Goal: Entertainment & Leisure: Browse casually

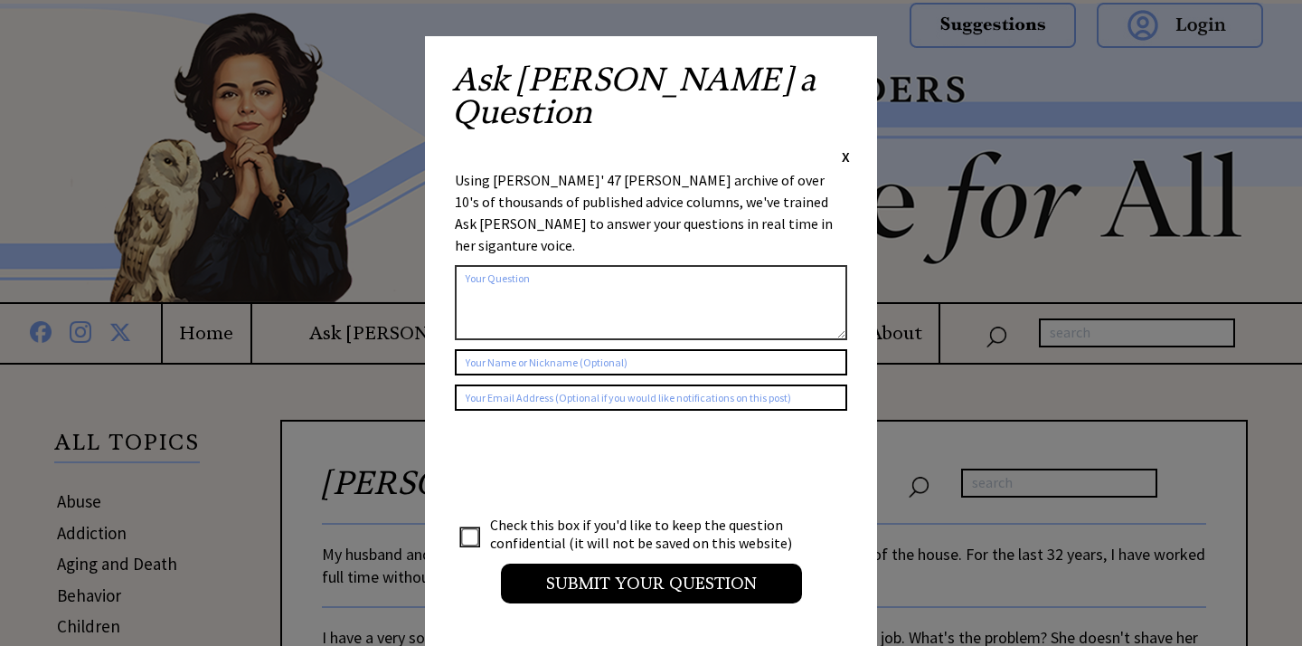
click at [842, 147] on span "X" at bounding box center [846, 156] width 8 height 18
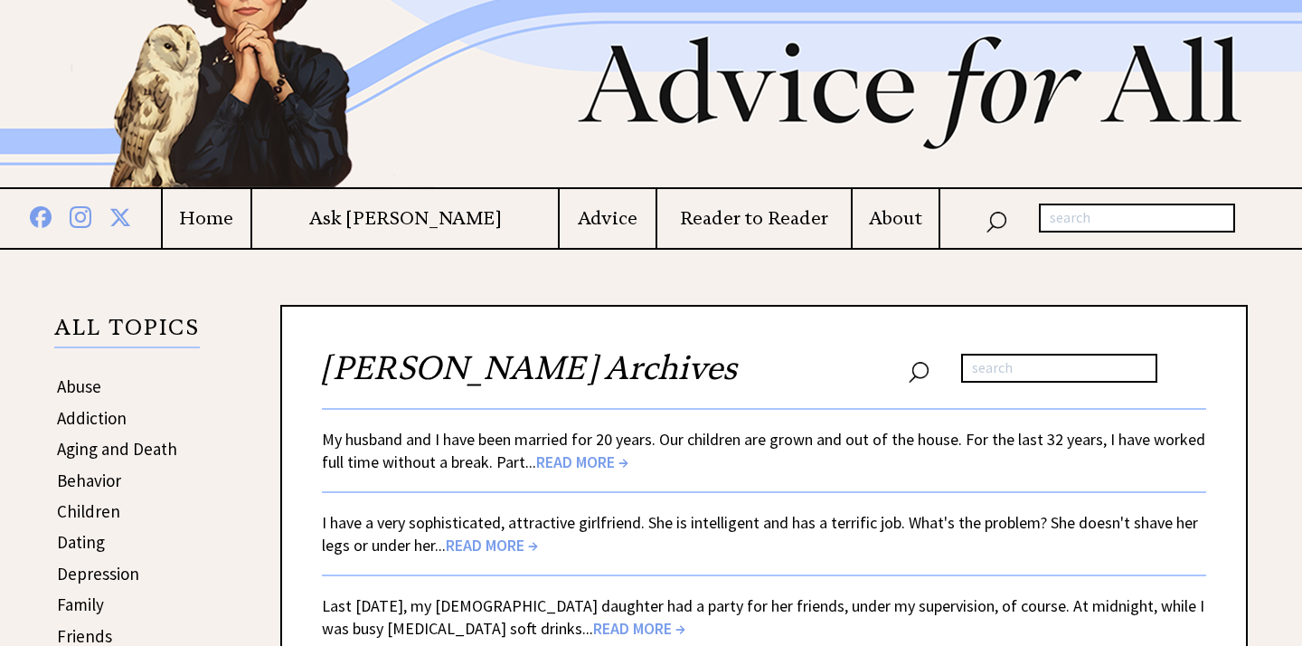
scroll to position [116, 0]
click at [560, 454] on span "READ MORE →" at bounding box center [582, 460] width 92 height 21
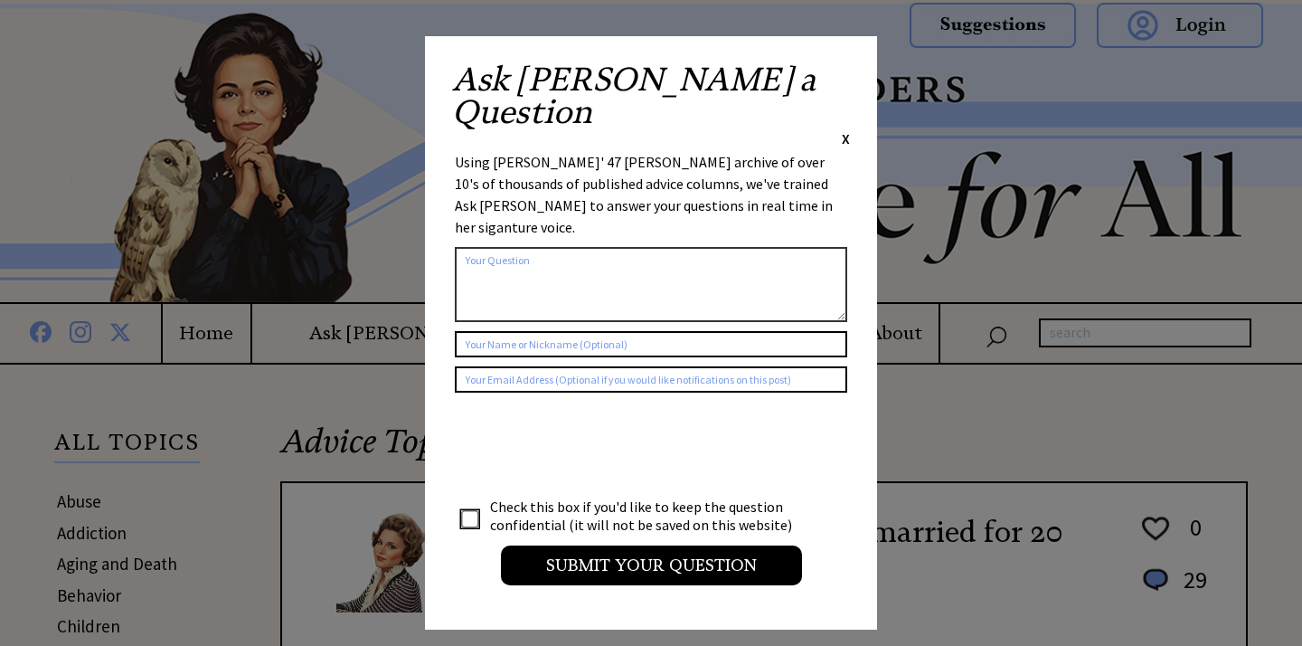
click at [840, 76] on div "Ask Ann a Question X" at bounding box center [651, 105] width 398 height 85
click at [843, 129] on span "X" at bounding box center [846, 138] width 8 height 18
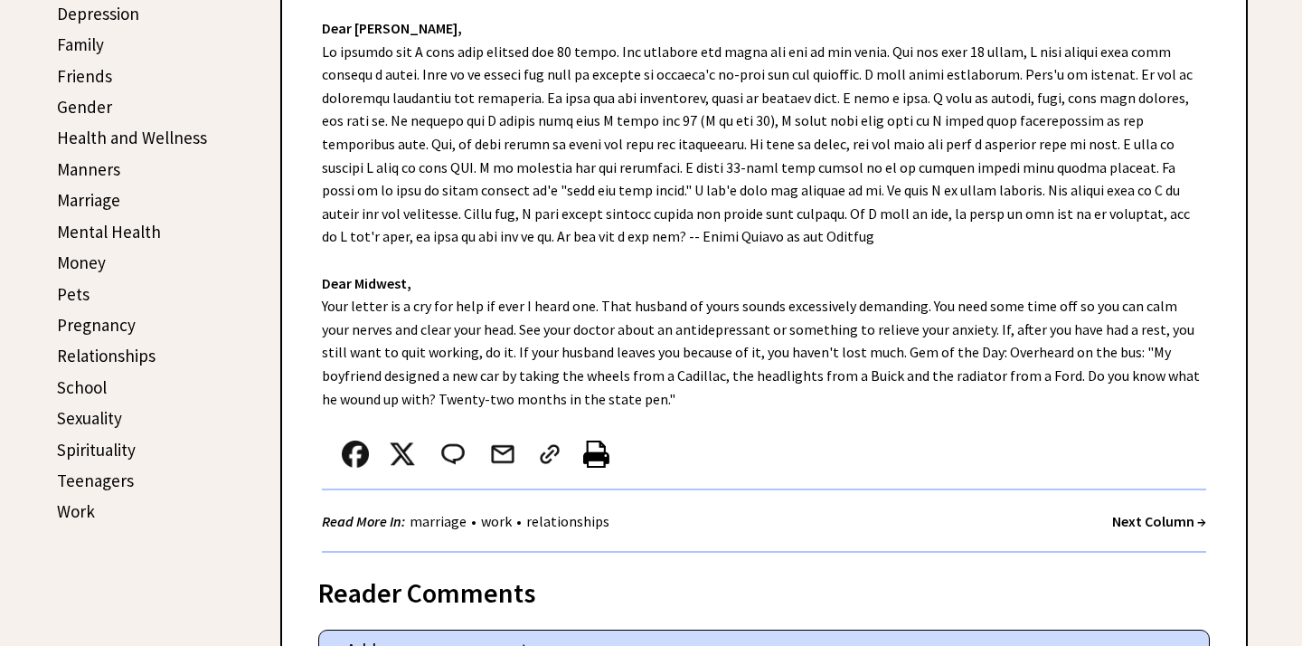
scroll to position [660, 0]
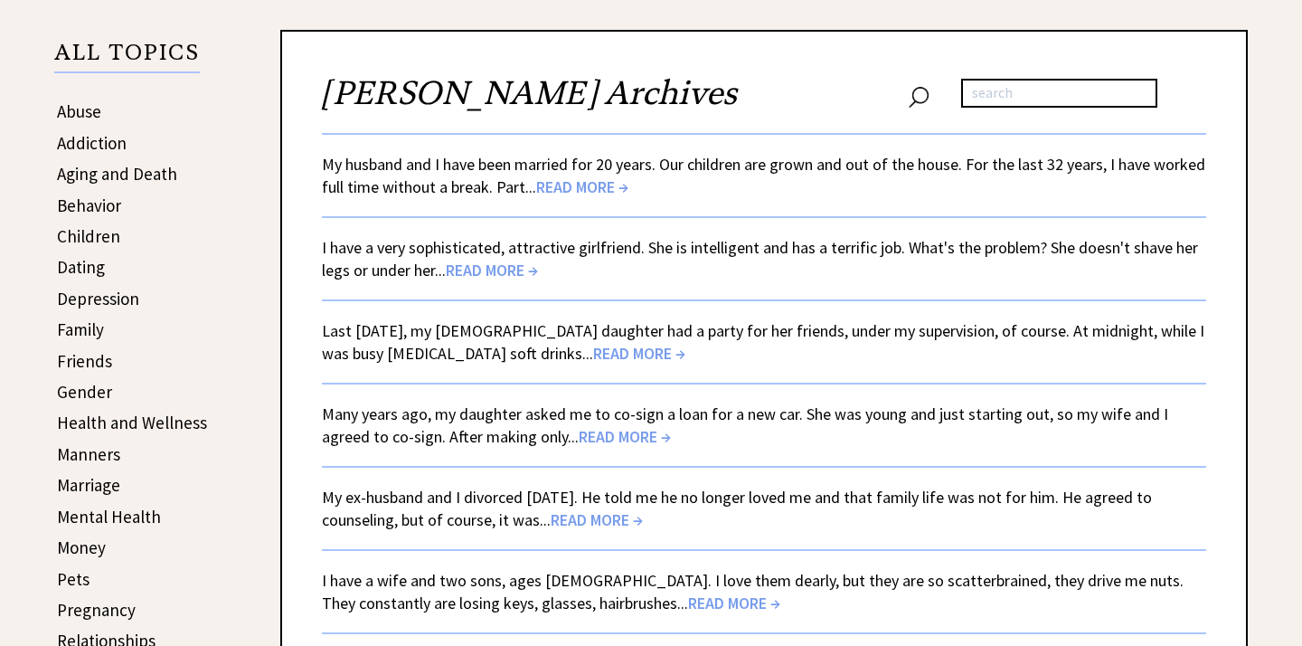
scroll to position [116, 0]
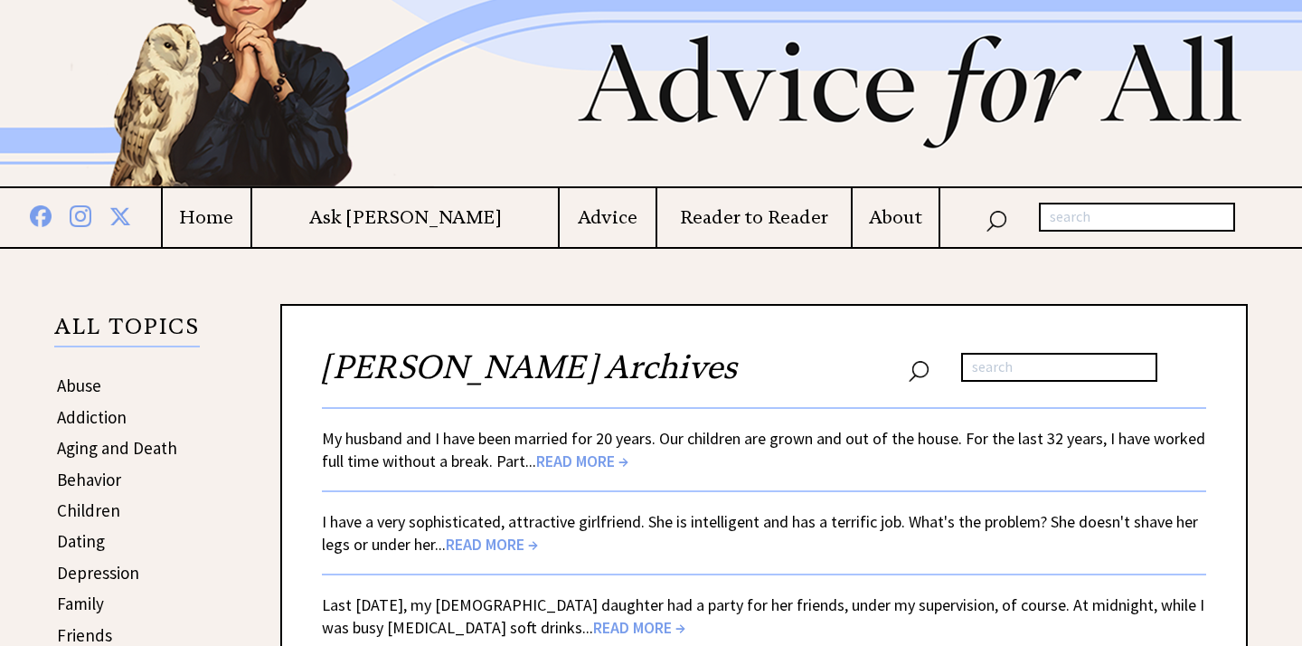
click at [499, 542] on span "READ MORE →" at bounding box center [492, 544] width 92 height 21
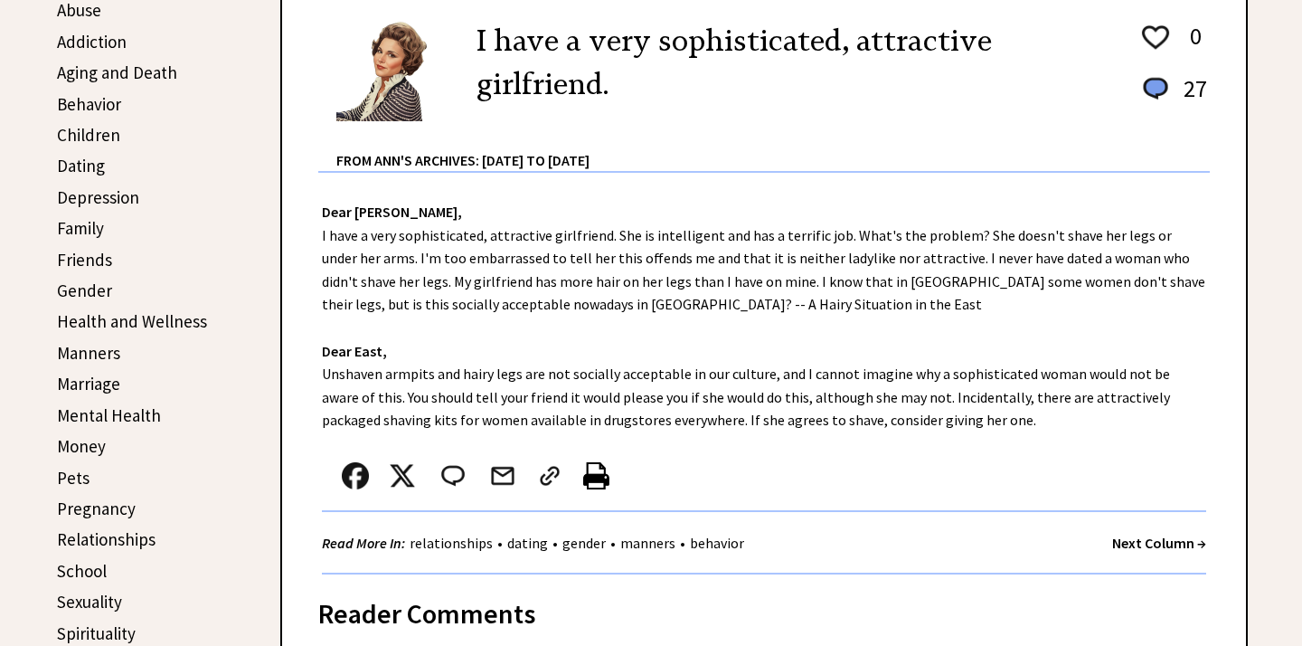
scroll to position [552, 0]
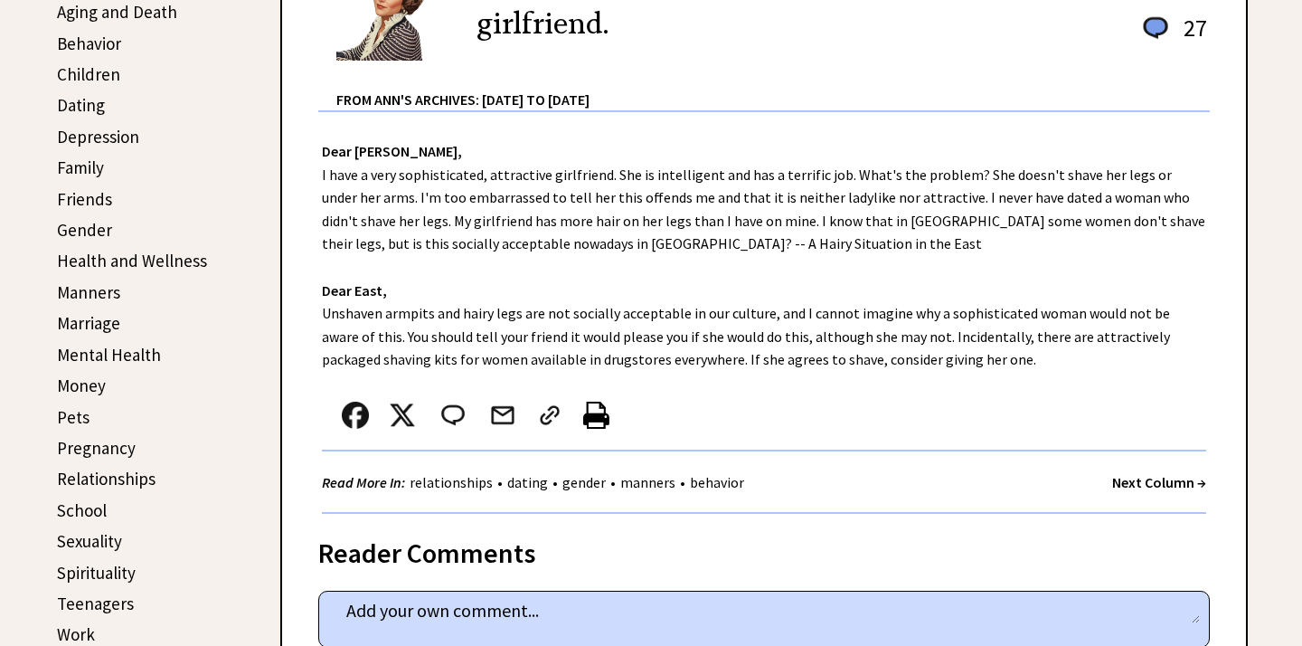
click at [1156, 478] on strong "Next Column →" at bounding box center [1159, 482] width 94 height 18
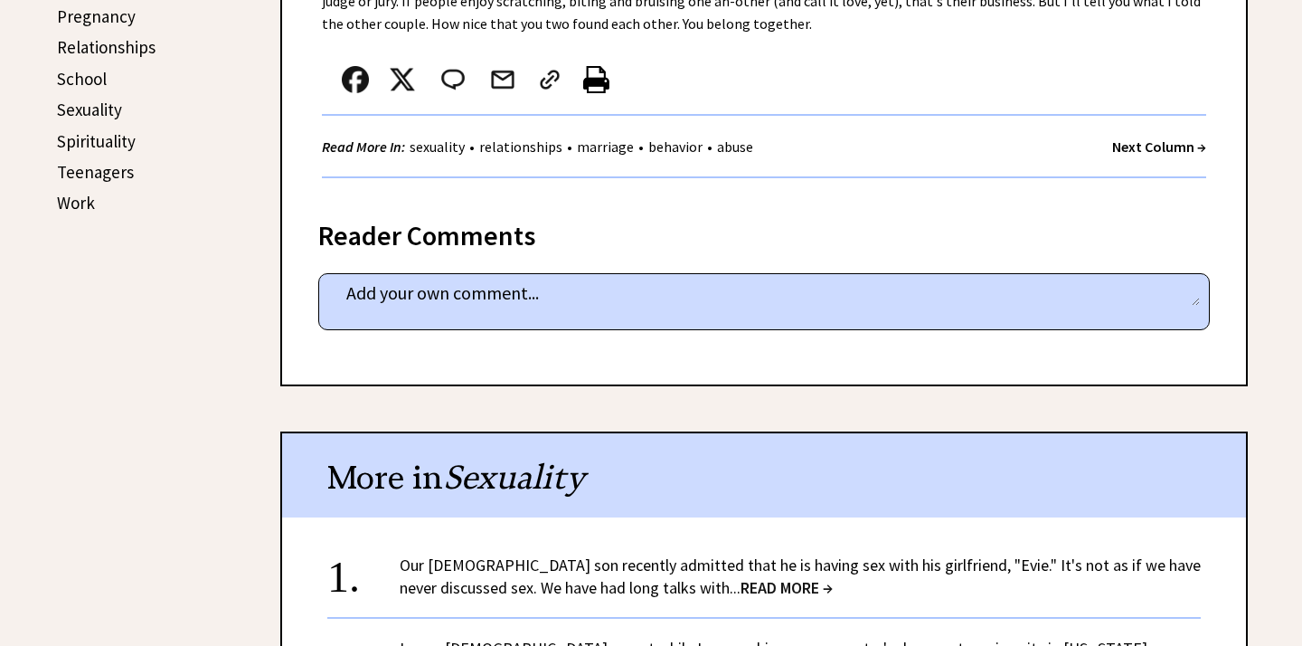
scroll to position [1036, 0]
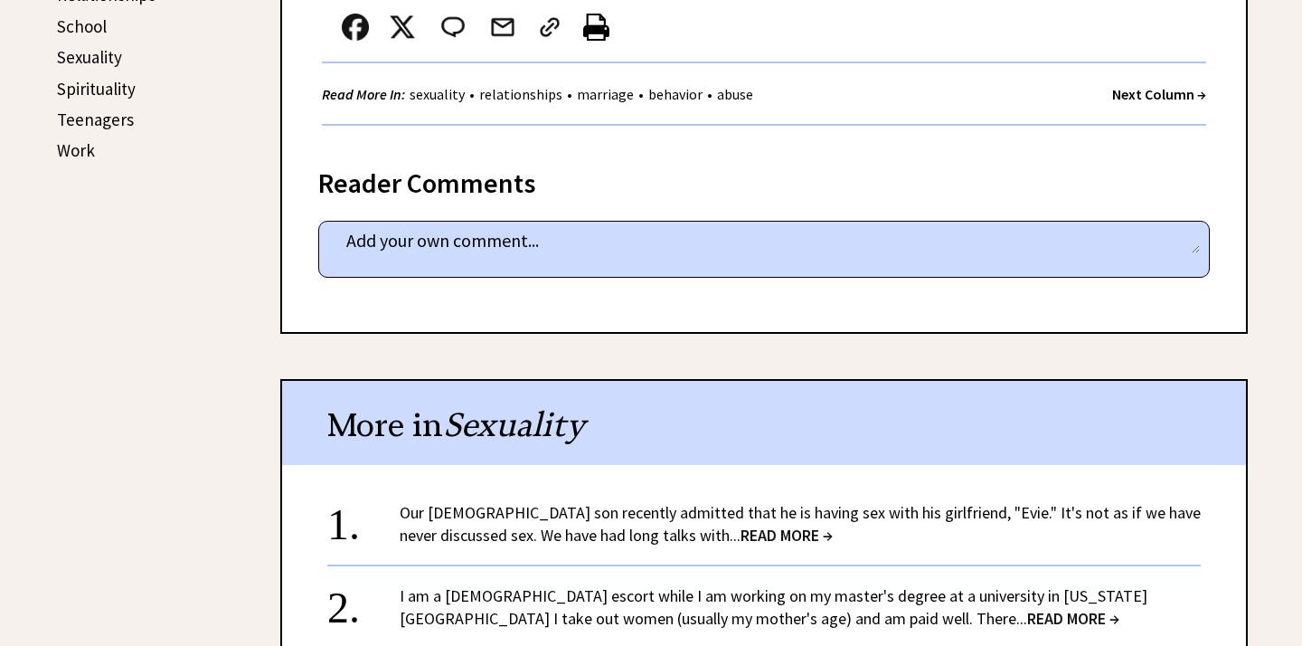
click at [1163, 85] on strong "Next Column →" at bounding box center [1159, 94] width 94 height 18
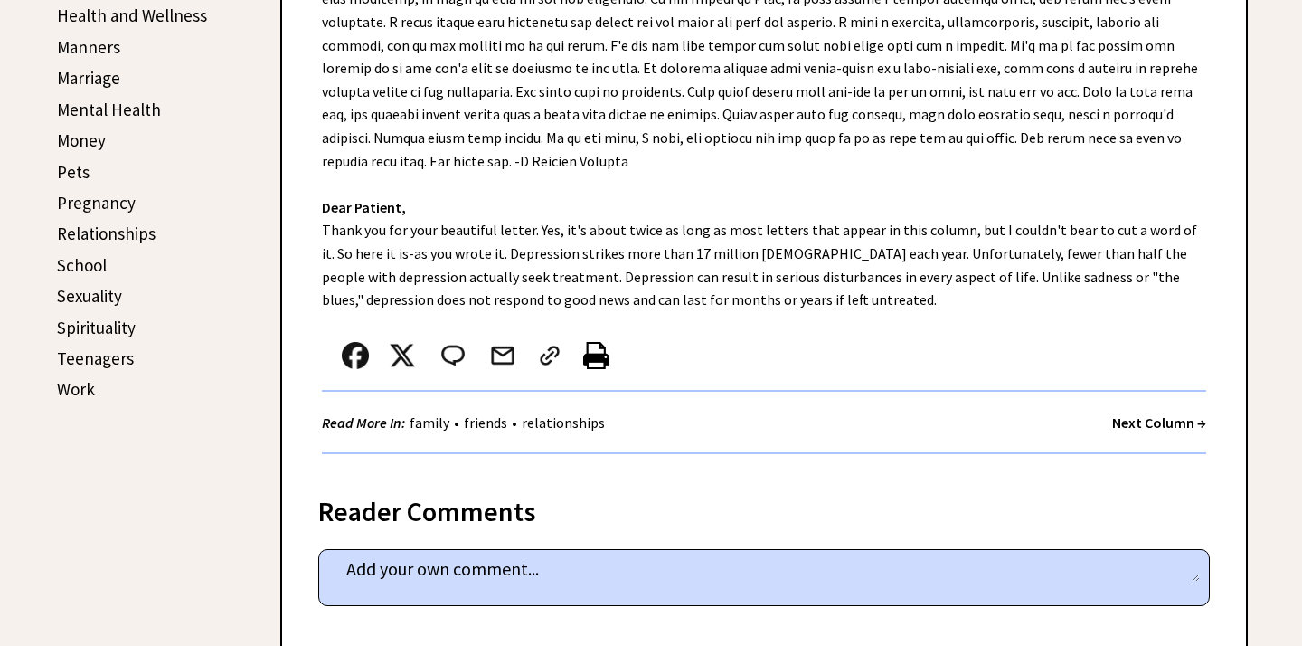
scroll to position [1070, 0]
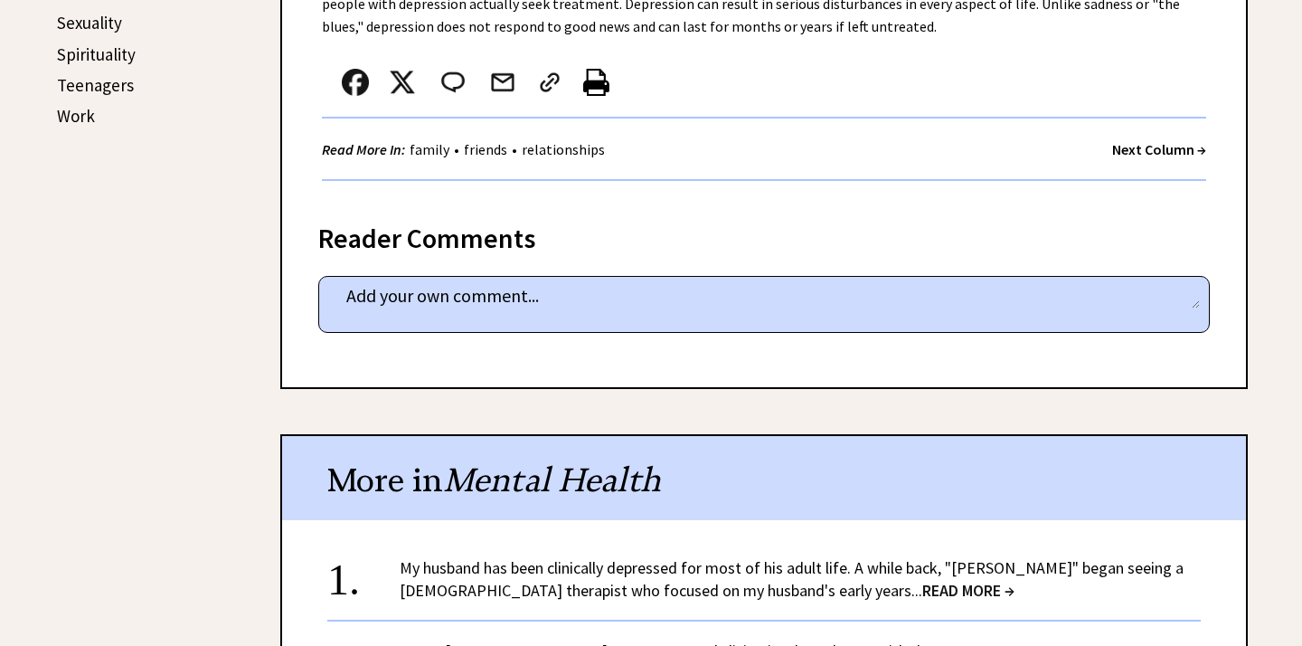
click at [1121, 140] on strong "Next Column →" at bounding box center [1159, 149] width 94 height 18
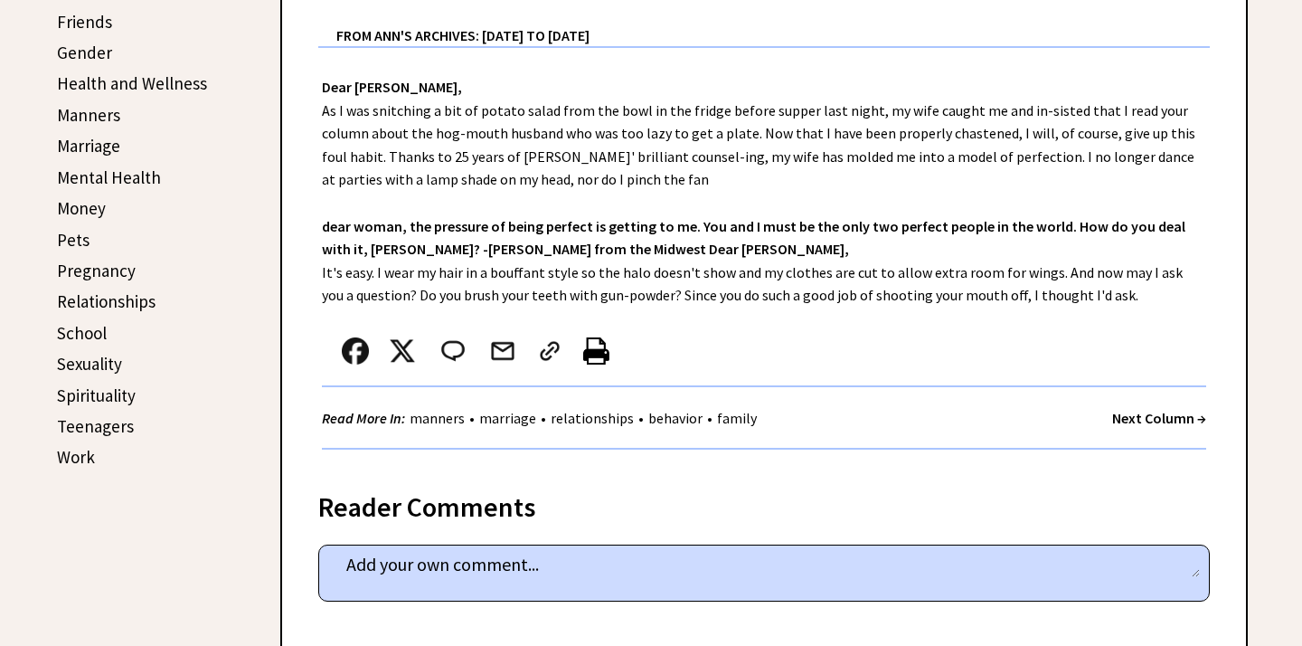
scroll to position [734, 0]
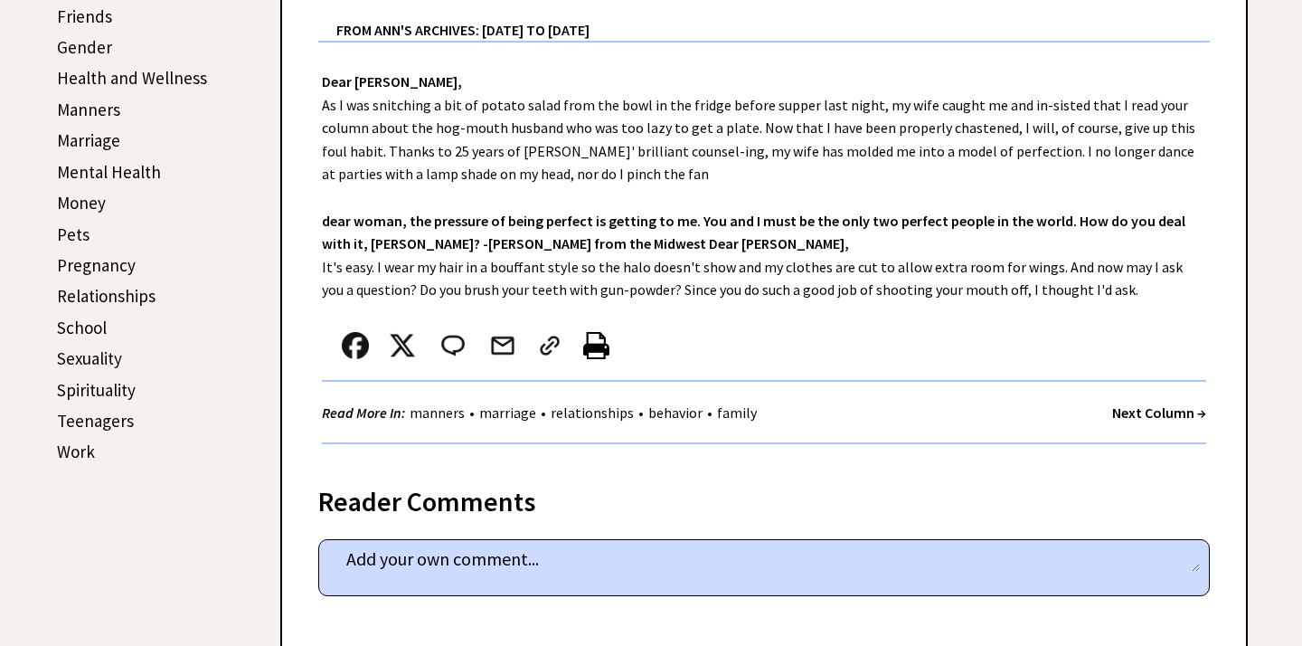
click at [1157, 411] on strong "Next Column →" at bounding box center [1159, 412] width 94 height 18
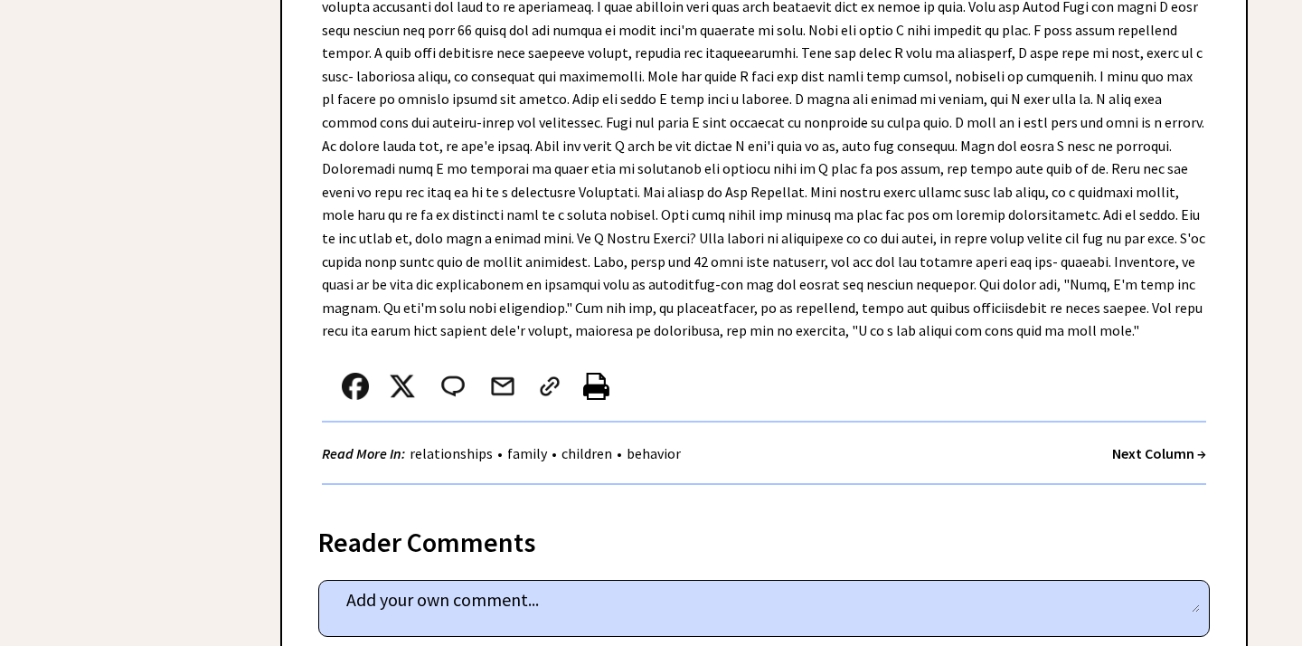
scroll to position [1215, 0]
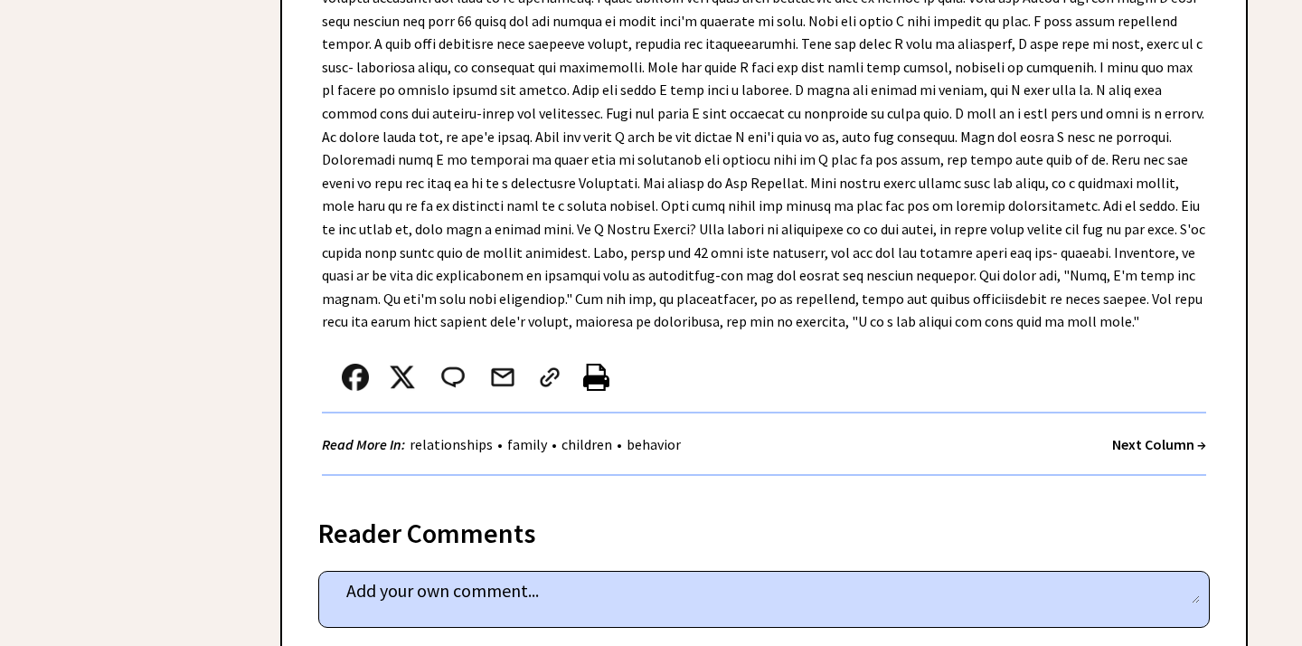
click at [1163, 433] on div "Next Column →" at bounding box center [1159, 444] width 94 height 23
click at [1170, 435] on strong "Next Column →" at bounding box center [1159, 444] width 94 height 18
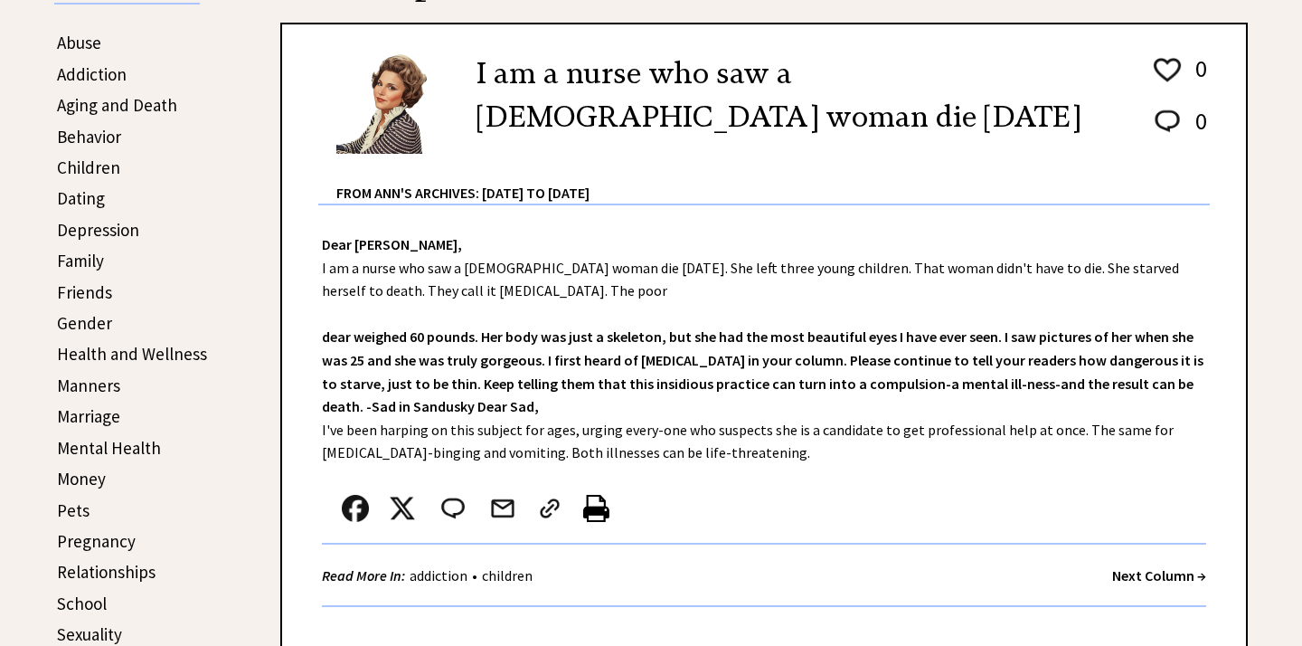
scroll to position [463, 0]
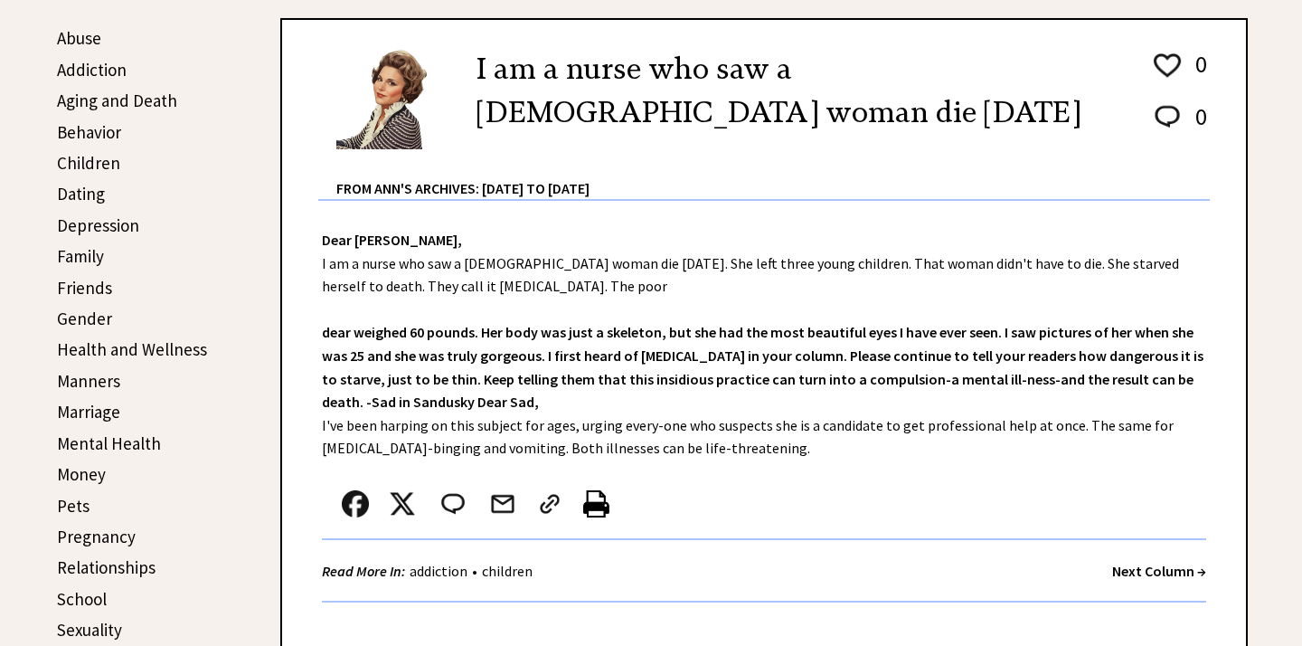
click at [1172, 549] on div "Read More In: addiction • children Next Column →" at bounding box center [764, 571] width 884 height 62
click at [1159, 585] on div "Read More In: addiction • children Next Column →" at bounding box center [764, 571] width 884 height 62
click at [1160, 567] on strong "Next Column →" at bounding box center [1159, 571] width 94 height 18
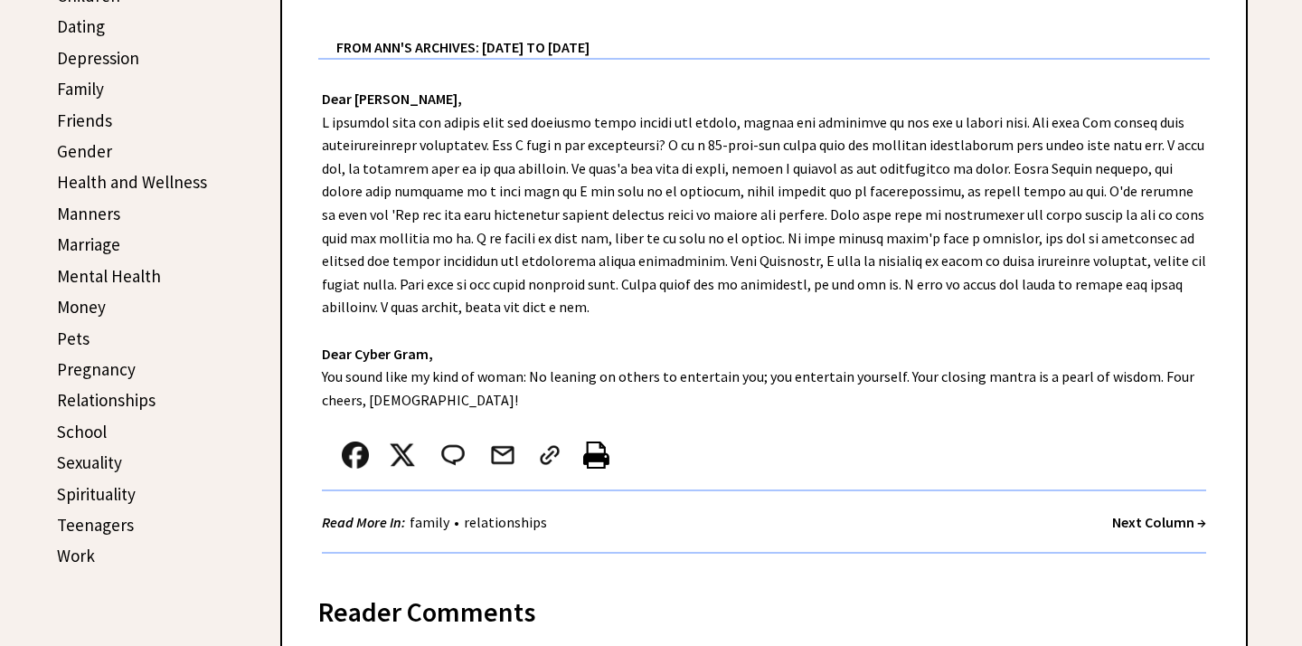
scroll to position [632, 0]
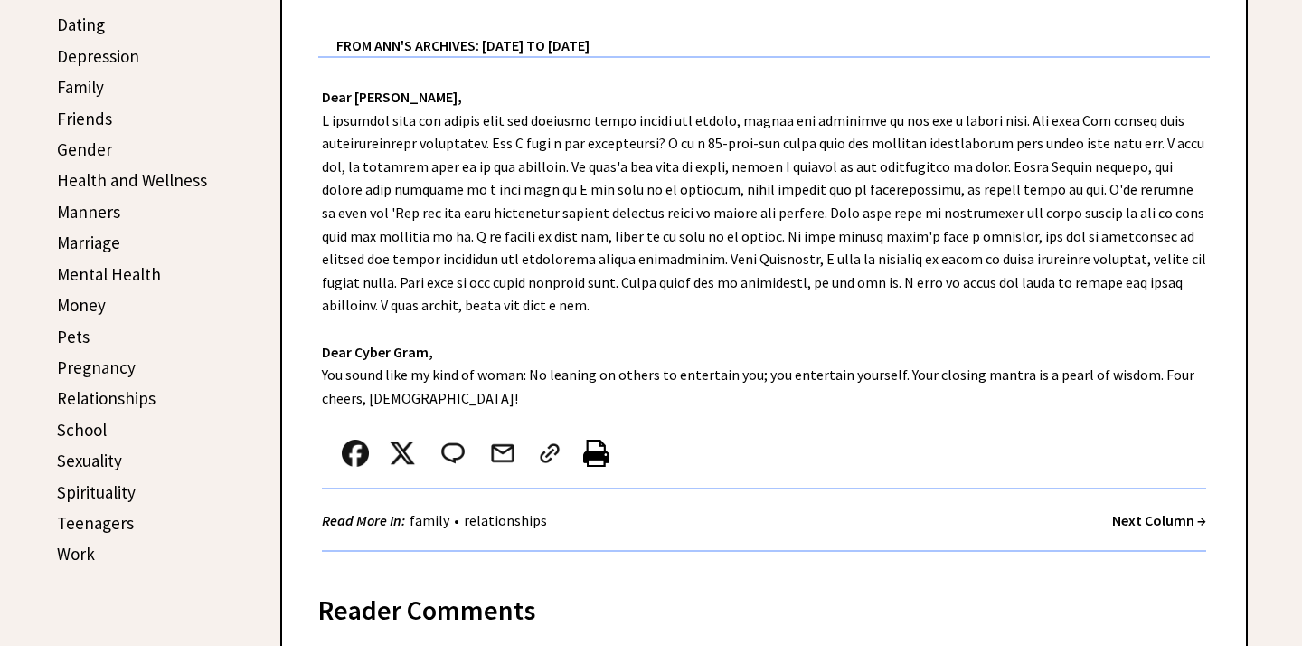
click at [1139, 514] on strong "Next Column →" at bounding box center [1159, 520] width 94 height 18
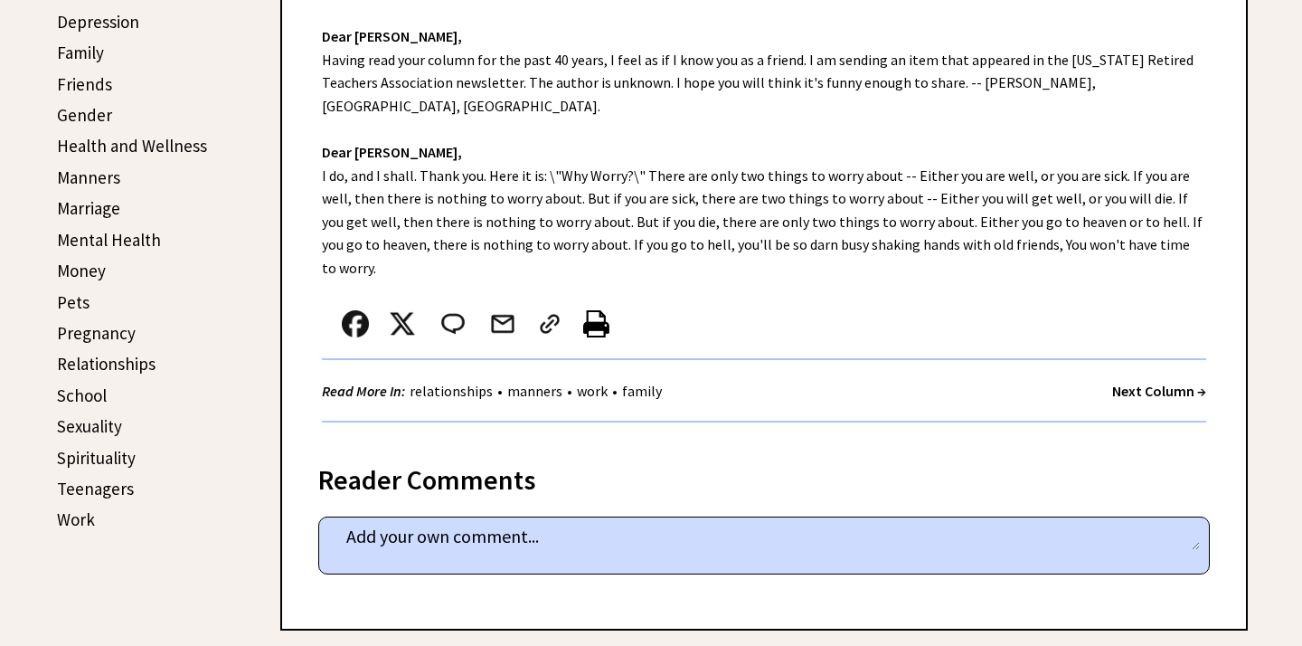
scroll to position [657, 0]
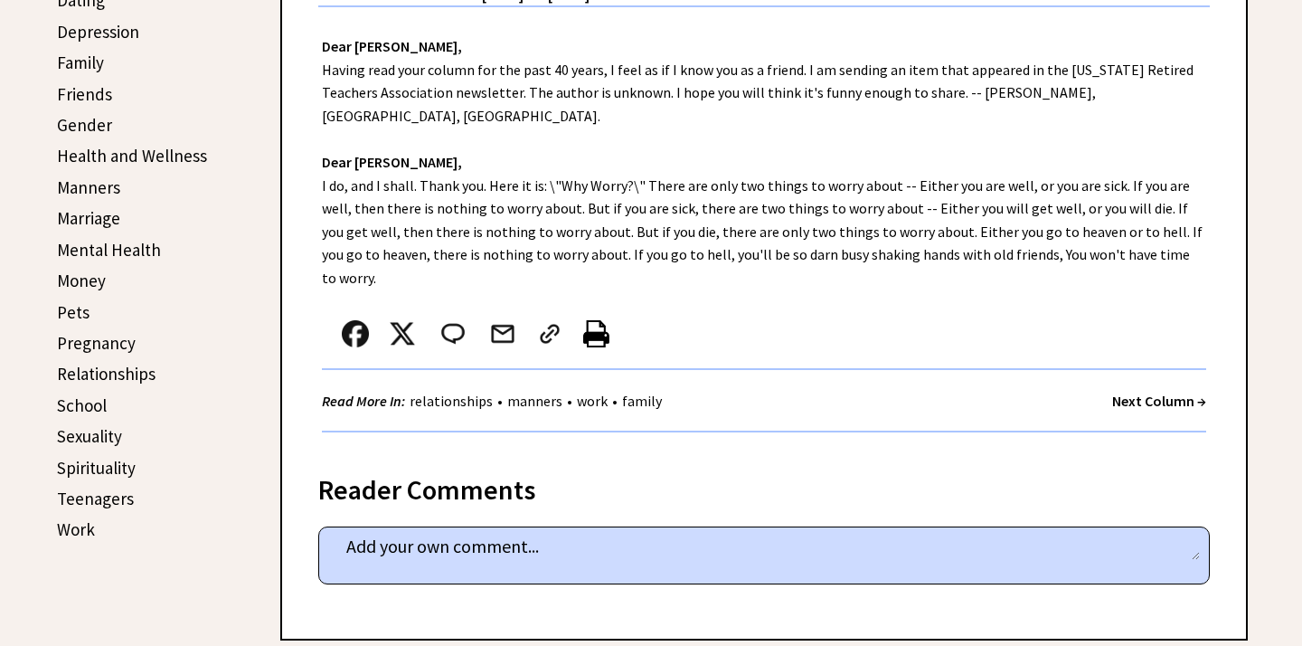
click at [1148, 392] on strong "Next Column →" at bounding box center [1159, 401] width 94 height 18
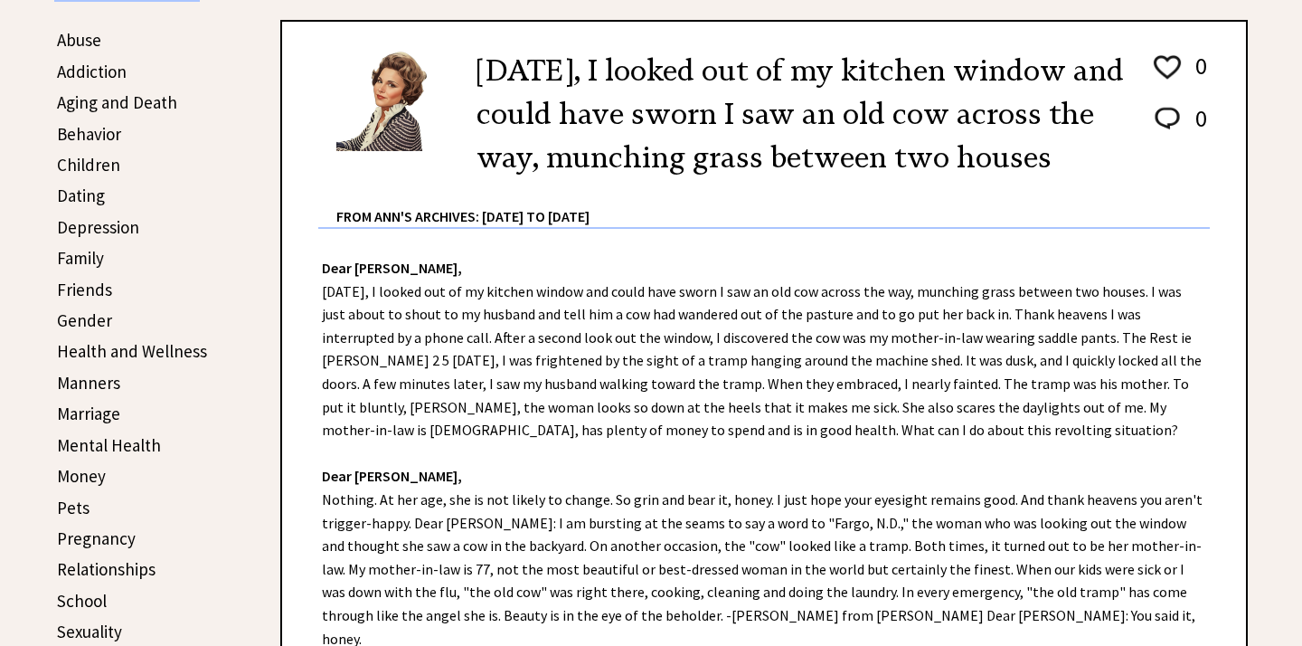
scroll to position [468, 0]
